Goal: Task Accomplishment & Management: Manage account settings

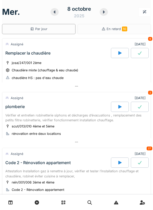
click at [57, 15] on div "8 octobre 2025" at bounding box center [79, 12] width 57 height 16
click at [58, 12] on div at bounding box center [55, 12] width 8 height 8
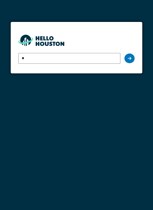
type input "**********"
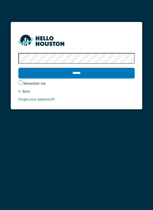
click at [123, 70] on input "******" at bounding box center [76, 73] width 117 height 11
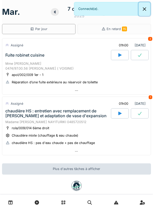
click at [147, 12] on button "Close" at bounding box center [144, 9] width 11 height 14
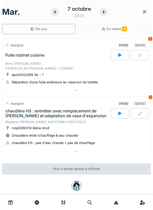
click at [124, 90] on div at bounding box center [76, 90] width 149 height 7
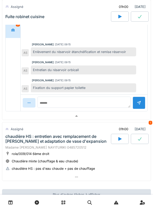
scroll to position [178, 0]
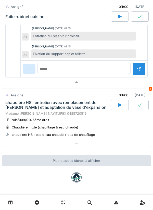
click at [112, 143] on div at bounding box center [76, 143] width 149 height 7
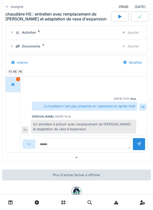
scroll to position [335, 0]
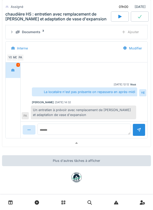
click at [126, 142] on div at bounding box center [76, 143] width 149 height 7
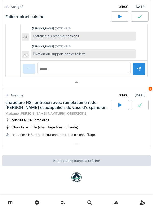
click at [134, 86] on div at bounding box center [76, 82] width 149 height 7
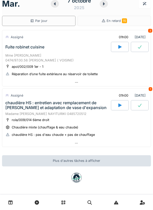
scroll to position [0, 0]
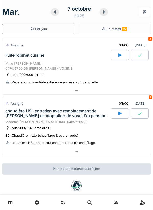
click at [118, 94] on div at bounding box center [76, 90] width 149 height 7
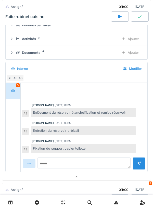
scroll to position [84, 0]
click at [28, 176] on div at bounding box center [76, 176] width 149 height 7
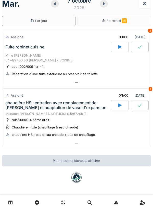
scroll to position [0, 0]
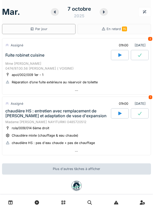
click at [133, 31] on div "En retard 15" at bounding box center [115, 29] width 74 height 10
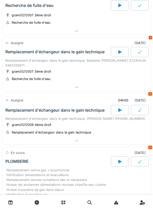
scroll to position [33, 0]
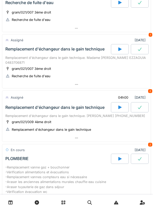
click at [133, 88] on div at bounding box center [76, 84] width 149 height 7
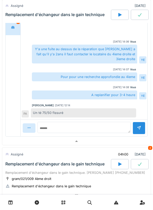
scroll to position [175, 0]
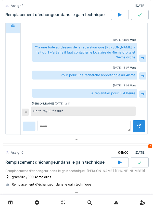
click at [117, 136] on div at bounding box center [76, 139] width 149 height 7
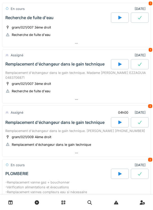
scroll to position [0, 0]
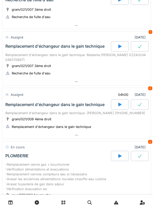
click at [112, 134] on div at bounding box center [76, 135] width 149 height 7
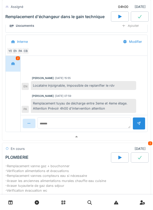
scroll to position [191, 0]
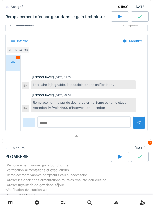
click at [134, 136] on div at bounding box center [76, 135] width 149 height 7
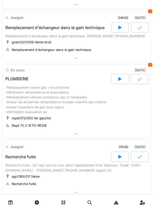
scroll to position [114, 0]
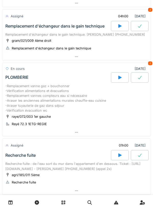
click at [124, 134] on div at bounding box center [76, 132] width 149 height 7
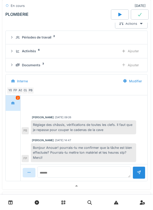
scroll to position [244, 0]
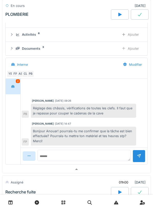
click at [107, 167] on div at bounding box center [76, 169] width 149 height 7
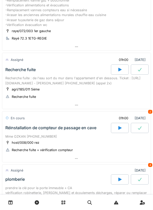
scroll to position [201, 0]
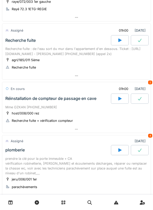
click at [116, 127] on div at bounding box center [76, 129] width 149 height 7
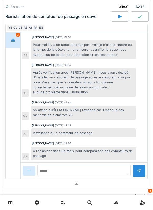
scroll to position [417, 0]
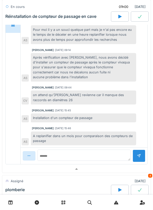
click at [125, 168] on div at bounding box center [76, 169] width 149 height 7
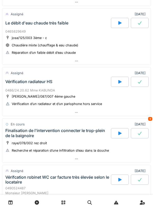
scroll to position [695, 0]
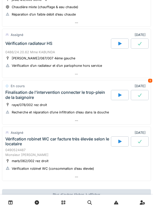
click at [119, 124] on div at bounding box center [76, 120] width 149 height 7
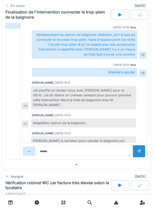
scroll to position [918, 0]
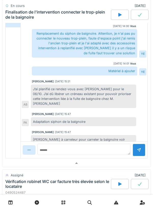
click at [113, 161] on div at bounding box center [76, 163] width 149 height 7
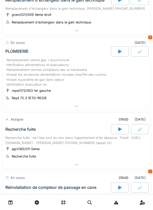
scroll to position [0, 0]
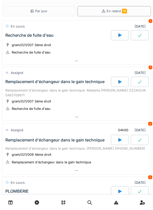
click at [24, 11] on div "Par jour" at bounding box center [39, 11] width 74 height 10
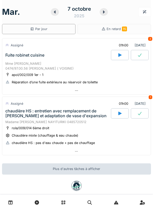
click at [103, 13] on icon at bounding box center [104, 11] width 2 height 3
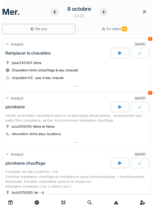
click at [56, 13] on icon at bounding box center [54, 12] width 5 height 4
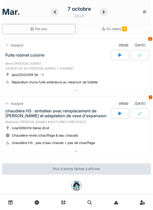
click at [104, 13] on icon at bounding box center [103, 12] width 5 height 4
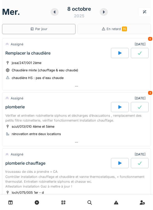
click at [52, 15] on div "8 octobre 2025" at bounding box center [79, 12] width 57 height 16
click at [52, 14] on div at bounding box center [55, 12] width 8 height 8
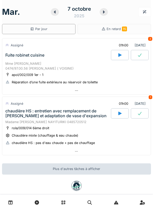
click at [107, 14] on div "7 octobre 2025" at bounding box center [79, 12] width 57 height 16
click at [104, 90] on div at bounding box center [76, 90] width 149 height 7
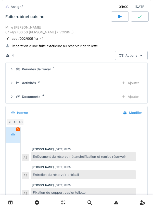
scroll to position [52, 0]
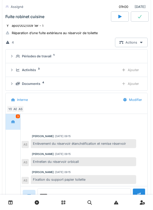
click at [96, 86] on div "Documents 4" at bounding box center [66, 83] width 100 height 5
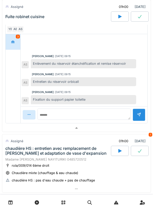
click at [129, 131] on div at bounding box center [76, 128] width 149 height 7
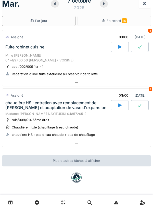
scroll to position [0, 0]
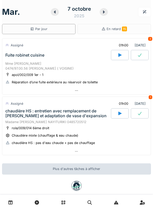
click at [106, 14] on div at bounding box center [104, 12] width 8 height 8
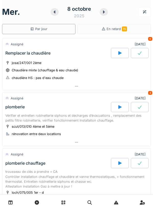
click at [56, 11] on icon at bounding box center [54, 12] width 5 height 4
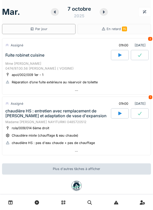
click at [127, 29] on span "15" at bounding box center [124, 29] width 5 height 5
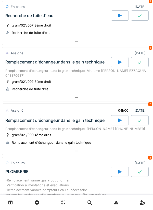
scroll to position [27, 0]
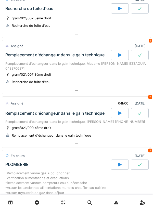
click at [127, 90] on div at bounding box center [76, 90] width 149 height 7
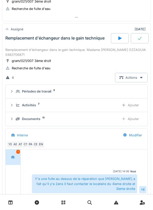
scroll to position [46, 0]
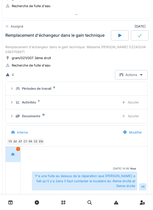
click at [105, 115] on div "Documents 11" at bounding box center [66, 116] width 100 height 5
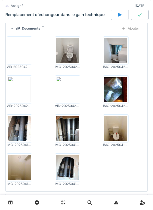
scroll to position [155, 0]
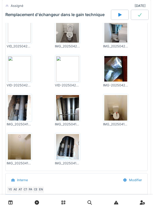
click at [117, 72] on img at bounding box center [115, 69] width 23 height 26
click at [71, 71] on img at bounding box center [67, 69] width 23 height 26
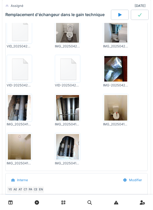
click at [24, 113] on img at bounding box center [19, 108] width 23 height 26
click at [64, 112] on img at bounding box center [67, 108] width 23 height 26
click at [68, 147] on img at bounding box center [67, 147] width 23 height 26
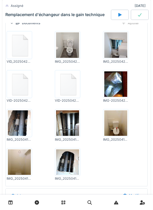
scroll to position [114, 0]
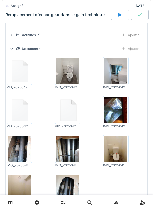
click at [117, 75] on img at bounding box center [115, 71] width 23 height 26
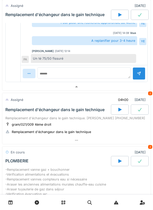
click at [114, 83] on div at bounding box center [76, 86] width 149 height 7
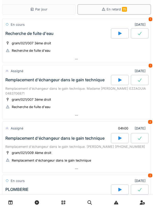
scroll to position [0, 0]
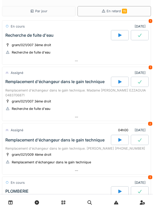
click at [63, 13] on div "Par jour" at bounding box center [39, 11] width 74 height 10
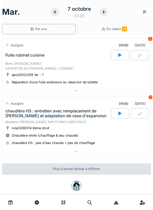
click at [24, 93] on div at bounding box center [76, 90] width 149 height 7
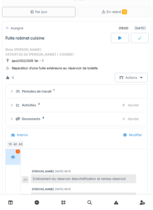
scroll to position [18, 0]
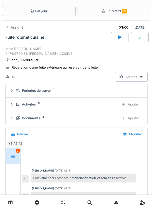
click at [31, 95] on summary "Périodes de travail 1" at bounding box center [77, 90] width 138 height 9
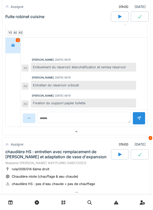
click at [116, 134] on div at bounding box center [76, 131] width 149 height 7
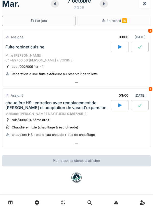
scroll to position [0, 0]
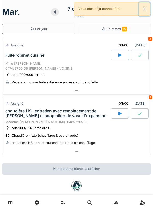
click at [145, 11] on button "Close" at bounding box center [144, 9] width 11 height 14
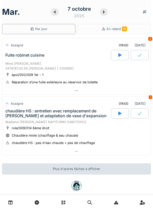
click at [128, 87] on div at bounding box center [76, 90] width 149 height 7
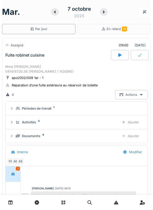
scroll to position [18, 0]
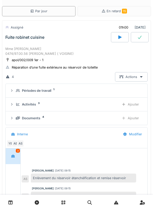
click at [106, 90] on div "Périodes de travail 1" at bounding box center [79, 90] width 126 height 5
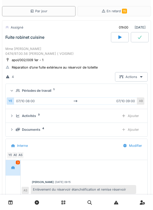
click at [119, 88] on summary "Périodes de travail 1" at bounding box center [77, 90] width 138 height 9
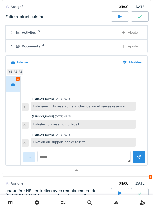
scroll to position [90, 0]
click at [101, 170] on div at bounding box center [76, 170] width 149 height 7
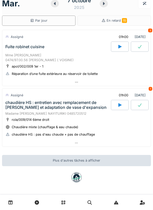
scroll to position [8, 0]
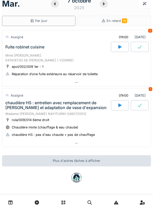
click at [112, 141] on div at bounding box center [76, 143] width 149 height 7
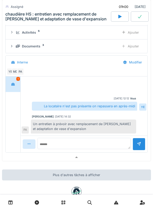
scroll to position [165, 0]
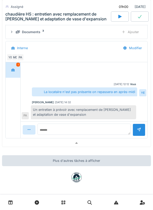
click at [113, 142] on div at bounding box center [76, 143] width 149 height 7
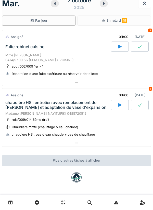
scroll to position [8, 0]
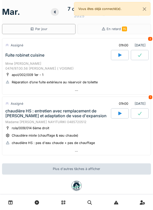
click at [126, 29] on span "15" at bounding box center [124, 29] width 5 height 5
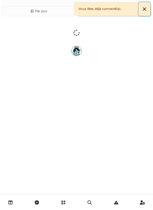
click at [146, 6] on button "Close" at bounding box center [144, 9] width 11 height 14
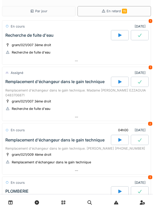
click at [58, 13] on div "Par jour" at bounding box center [39, 11] width 74 height 10
